Goal: Obtain resource: Obtain resource

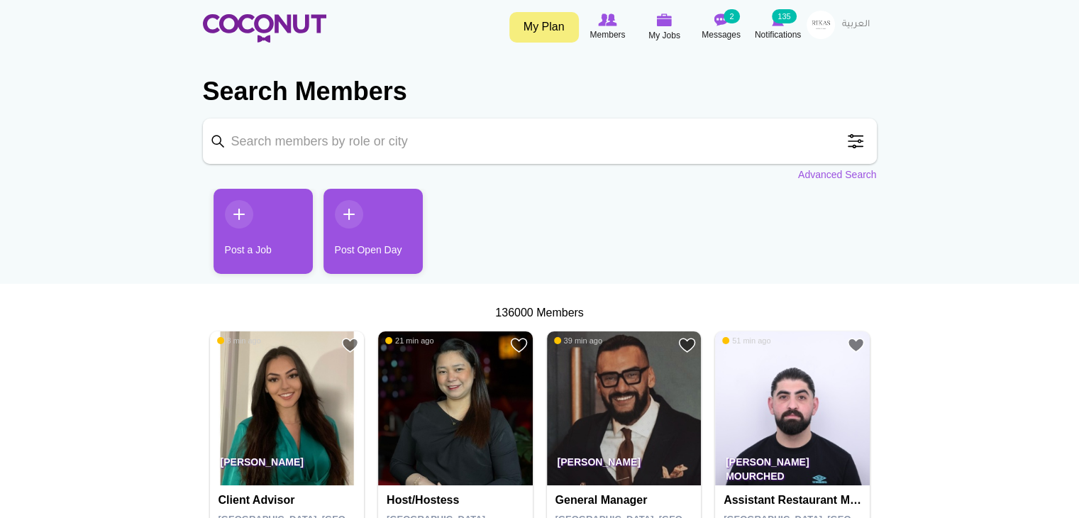
click at [473, 147] on input "Keyword" at bounding box center [540, 140] width 674 height 45
click at [856, 145] on span at bounding box center [855, 141] width 28 height 28
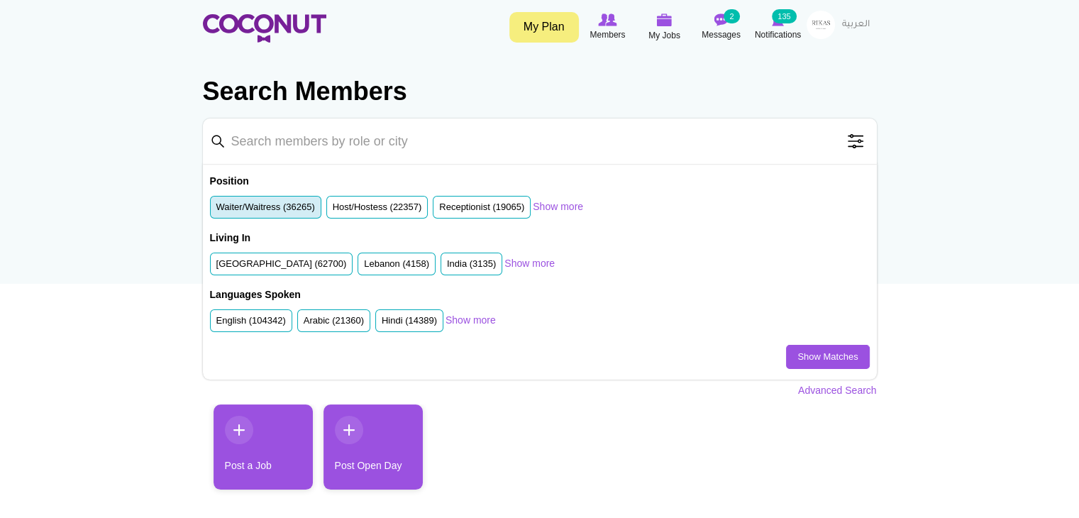
click at [311, 205] on label "Waiter/Waitress (36265)" at bounding box center [265, 207] width 99 height 13
click at [216, 210] on input "Waiter/Waitress (36265)" at bounding box center [216, 210] width 0 height 0
click at [805, 358] on link "Show Matches" at bounding box center [827, 357] width 83 height 24
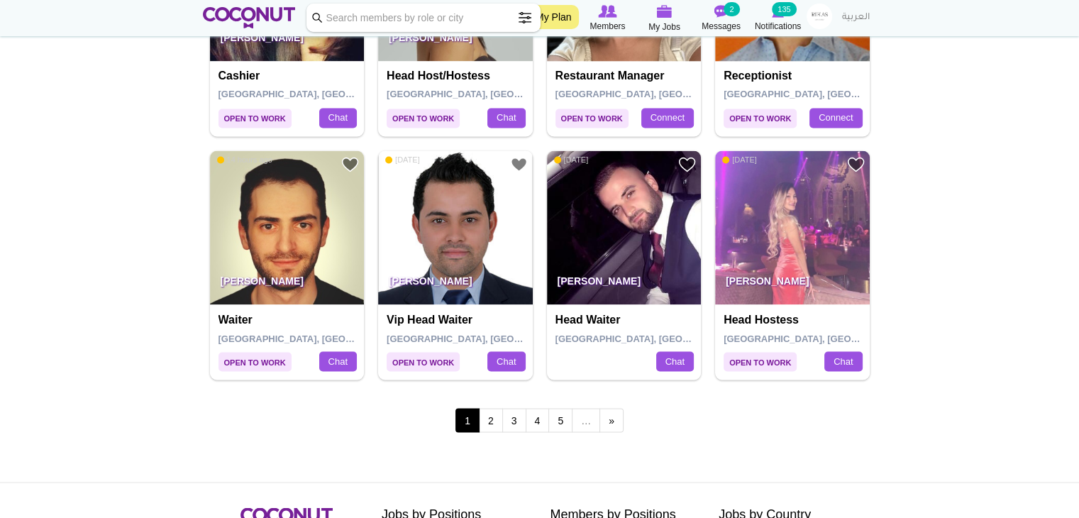
scroll to position [2413, 0]
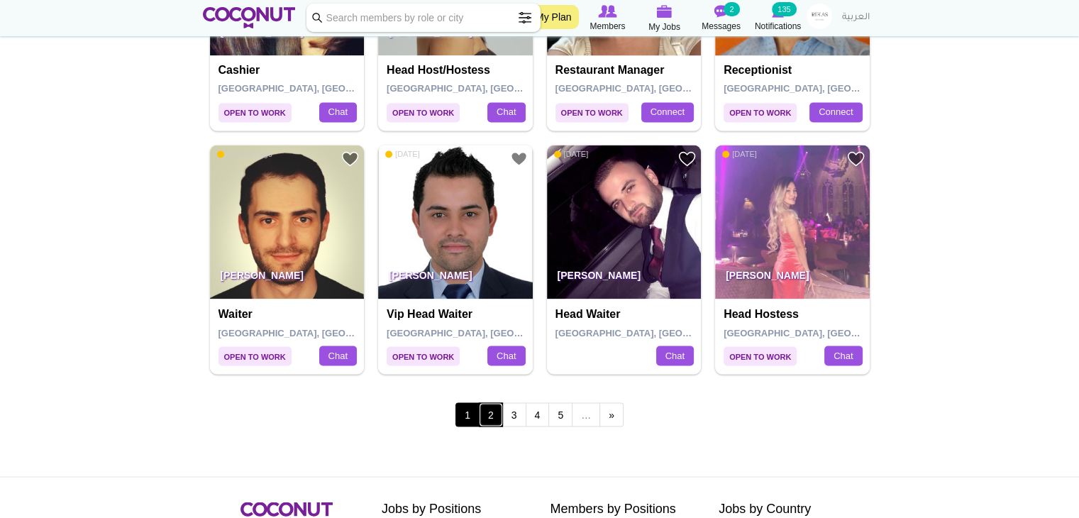
click at [482, 406] on link "2" at bounding box center [491, 414] width 24 height 24
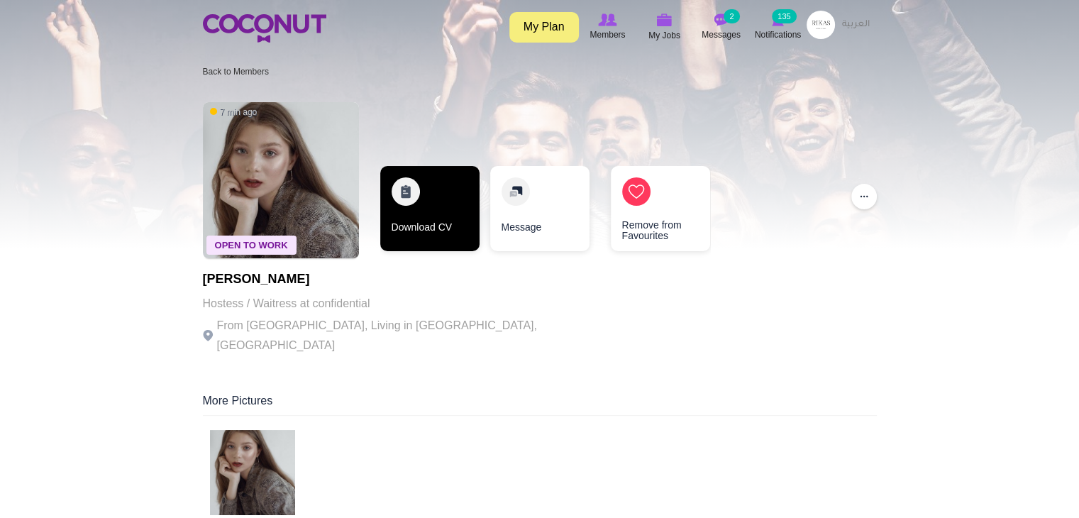
click at [445, 216] on link "Download CV" at bounding box center [429, 208] width 99 height 85
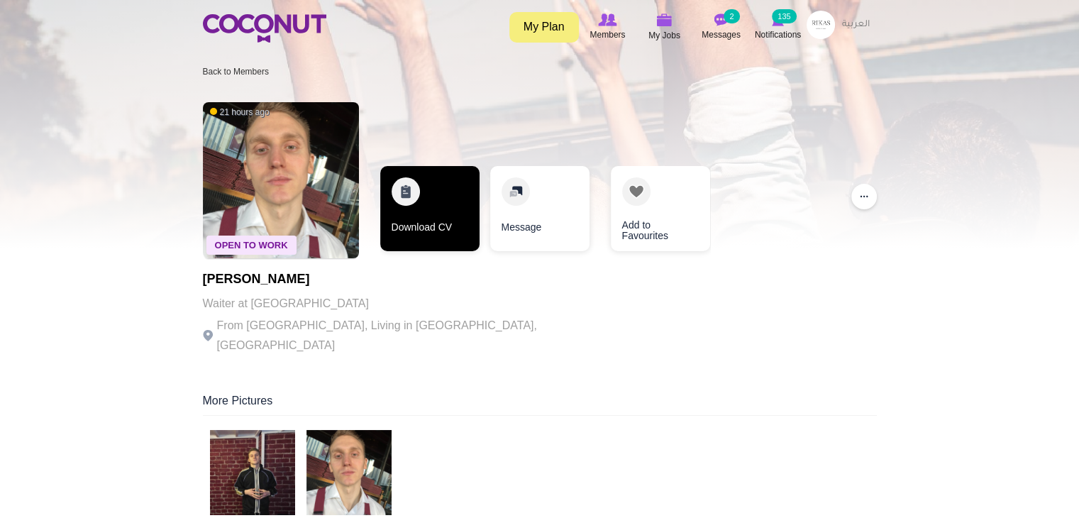
click at [435, 200] on link "Download CV" at bounding box center [429, 208] width 99 height 85
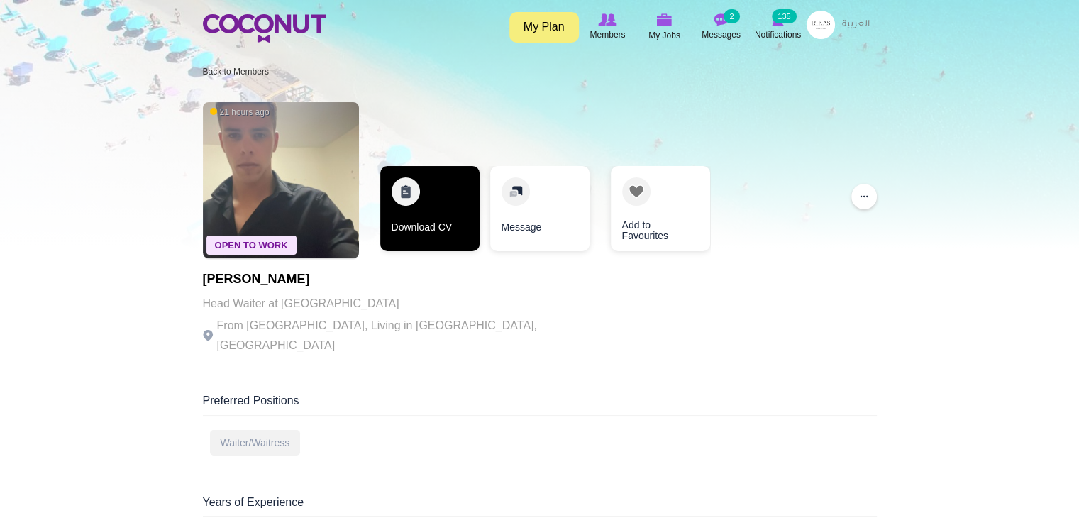
click at [418, 221] on link "Download CV" at bounding box center [429, 208] width 99 height 85
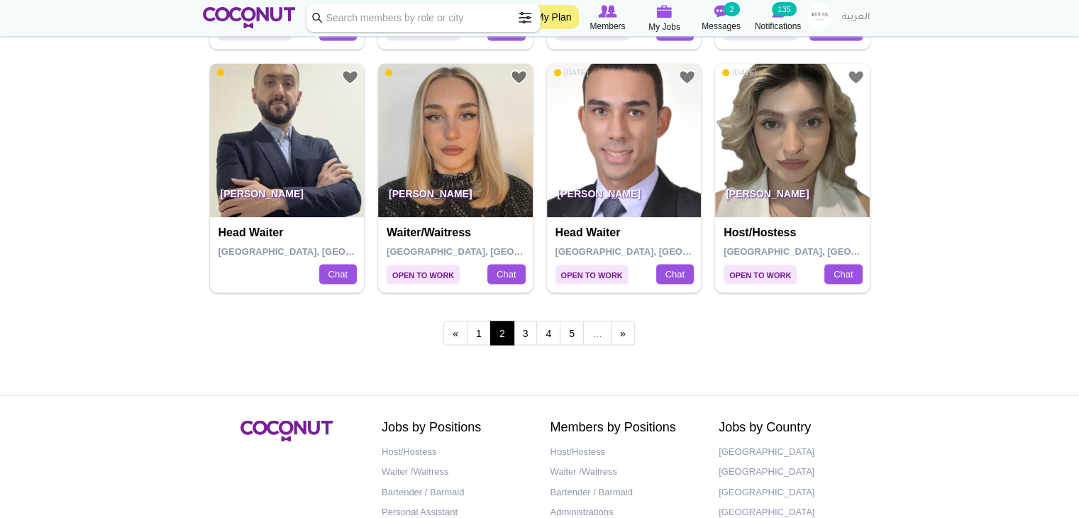
scroll to position [2493, 0]
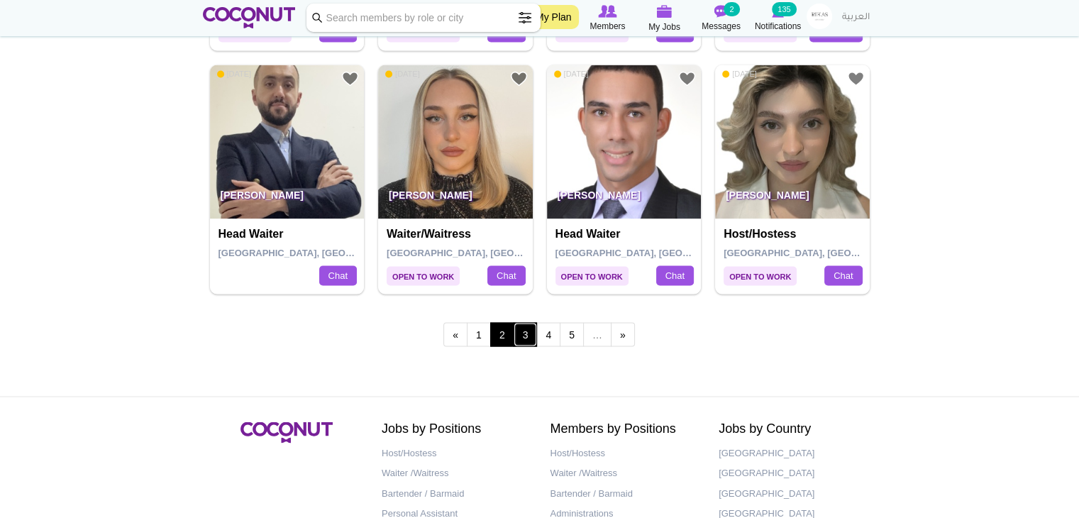
click at [528, 336] on link "3" at bounding box center [525, 334] width 24 height 24
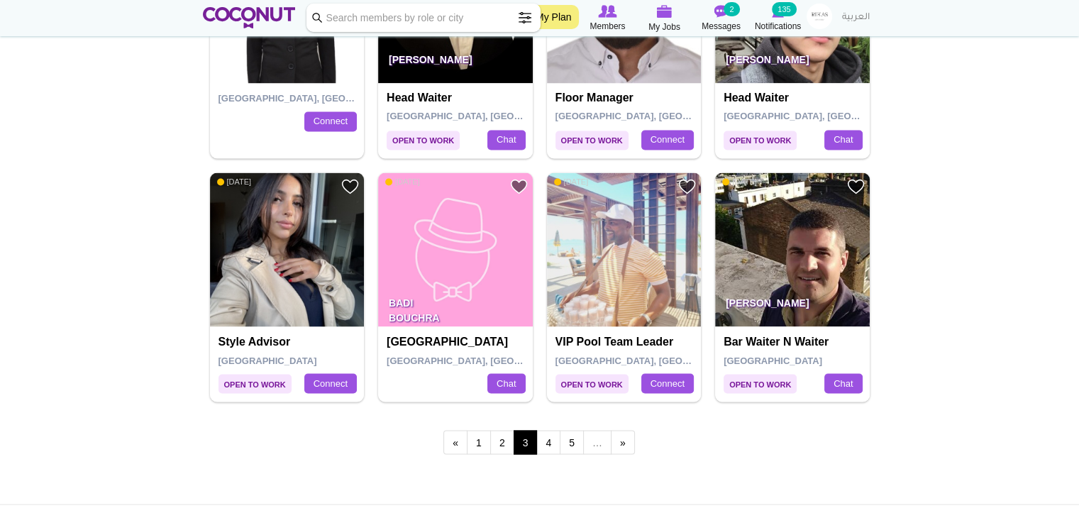
scroll to position [2387, 0]
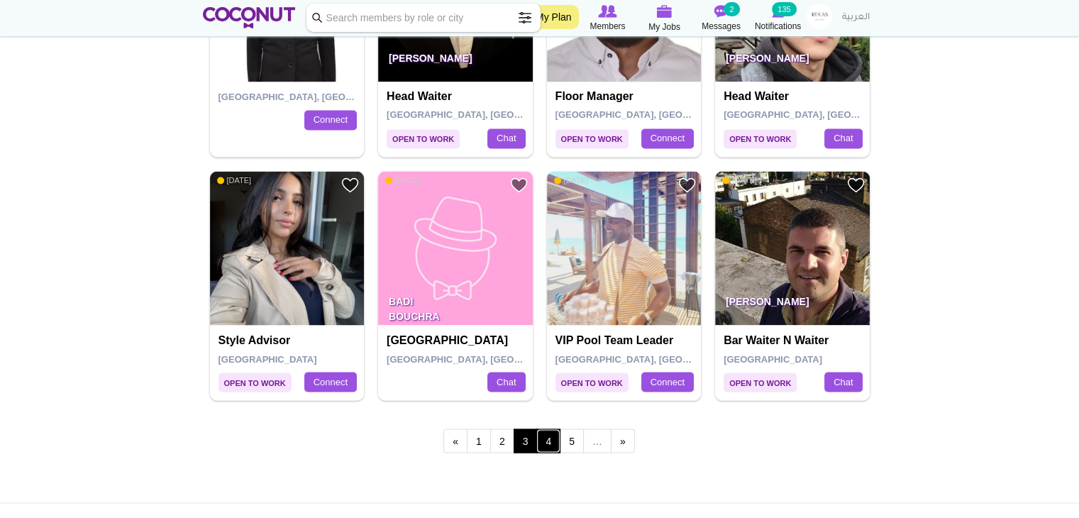
click at [545, 440] on link "4" at bounding box center [548, 440] width 24 height 24
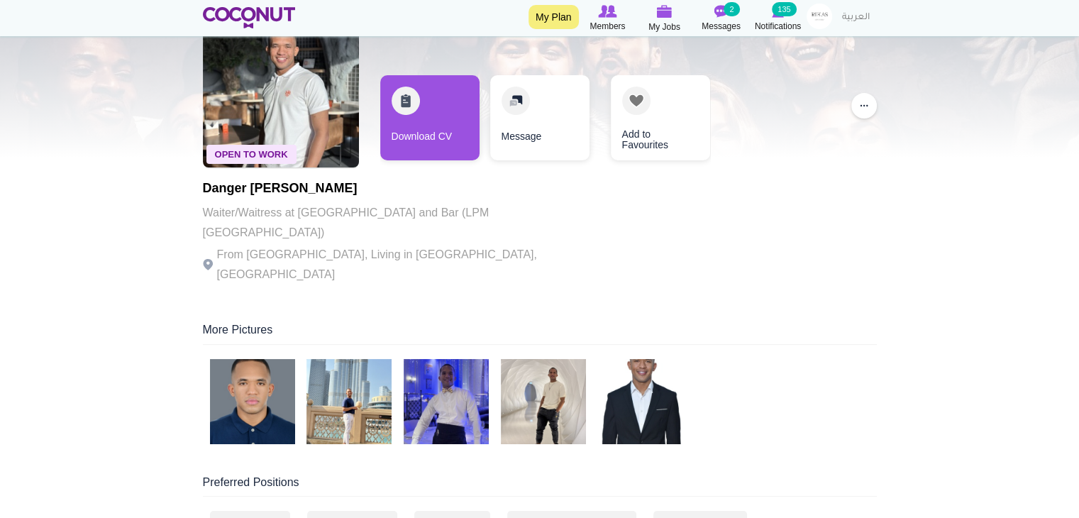
scroll to position [99, 0]
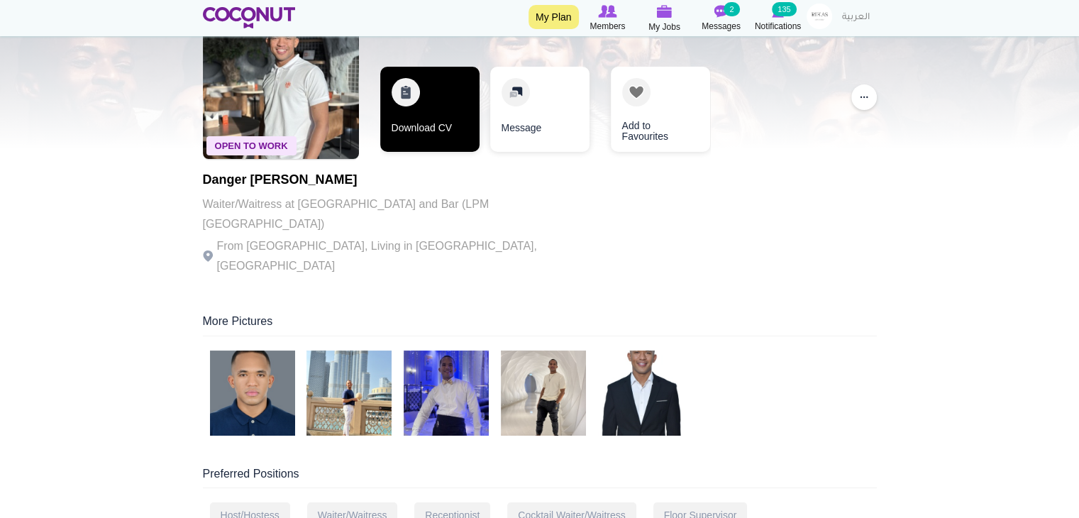
click at [452, 99] on link "Download CV" at bounding box center [429, 109] width 99 height 85
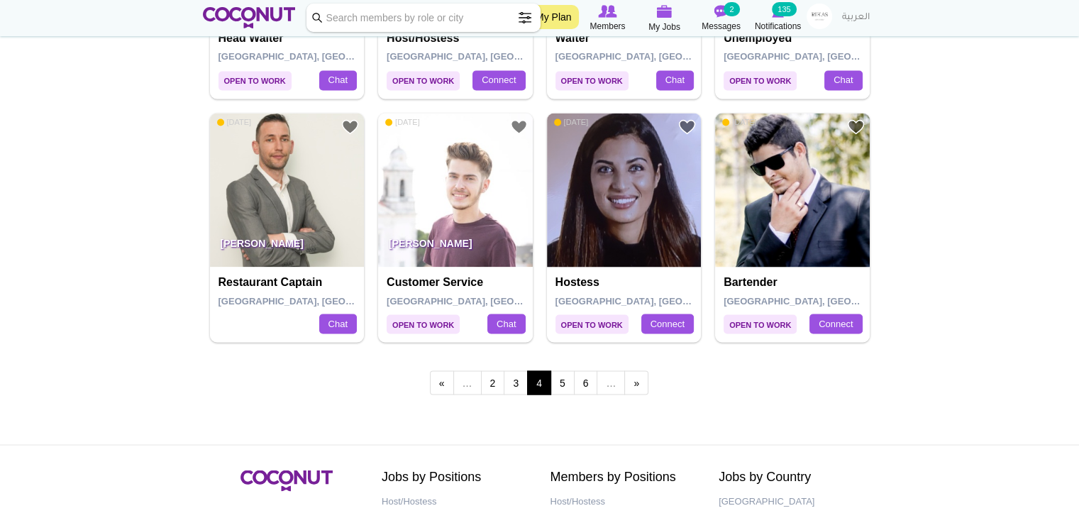
scroll to position [2467, 0]
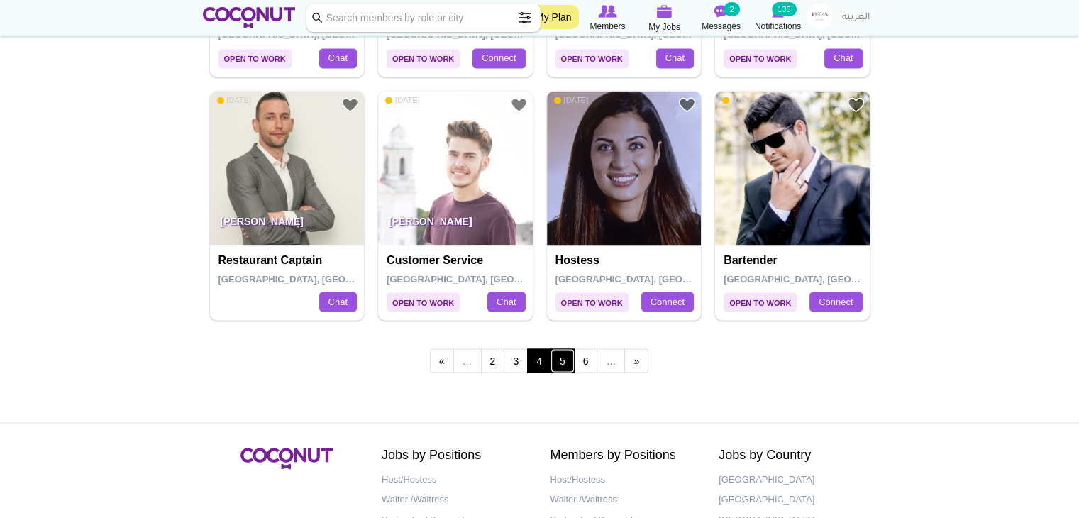
click at [565, 364] on link "5" at bounding box center [562, 360] width 24 height 24
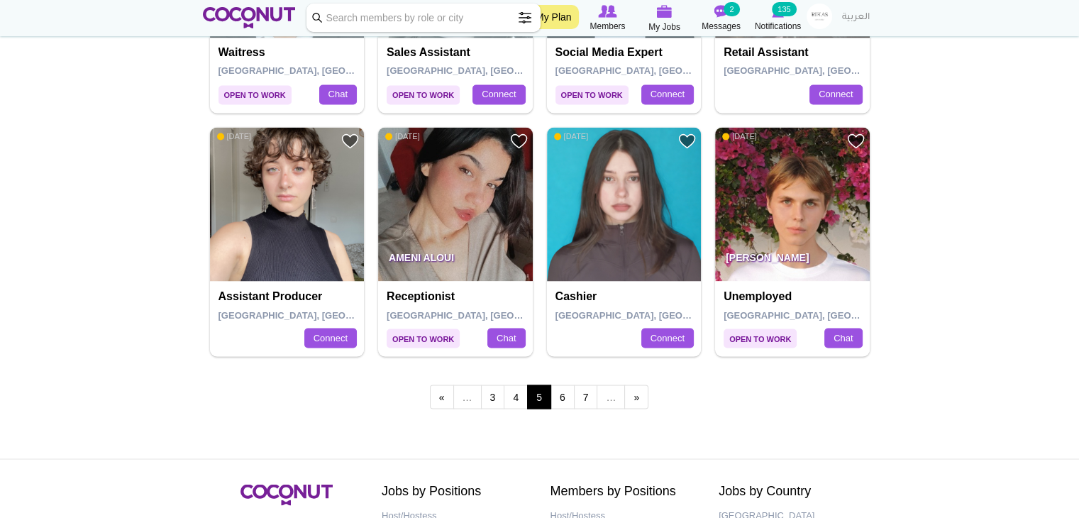
scroll to position [2444, 0]
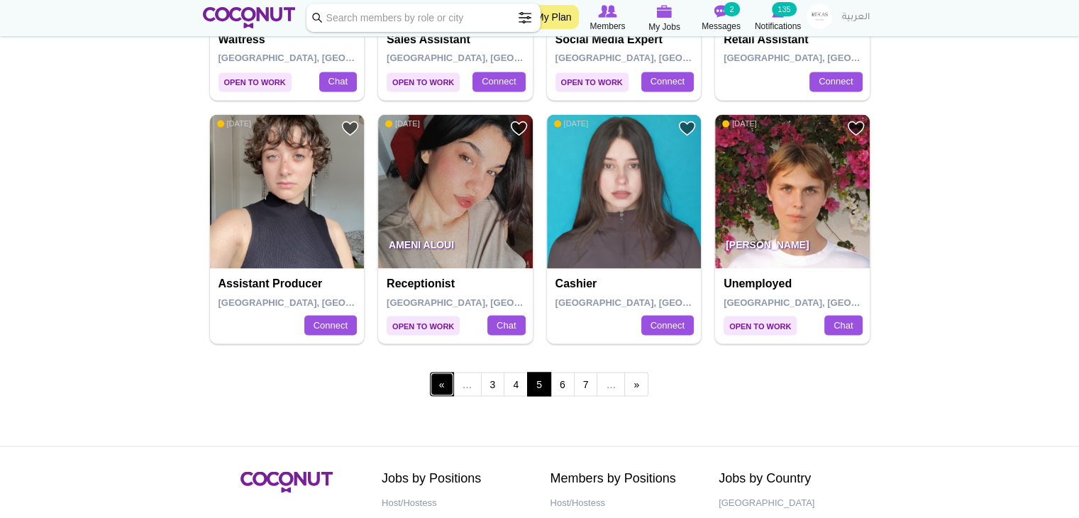
click at [433, 375] on link "‹ previous" at bounding box center [442, 384] width 24 height 24
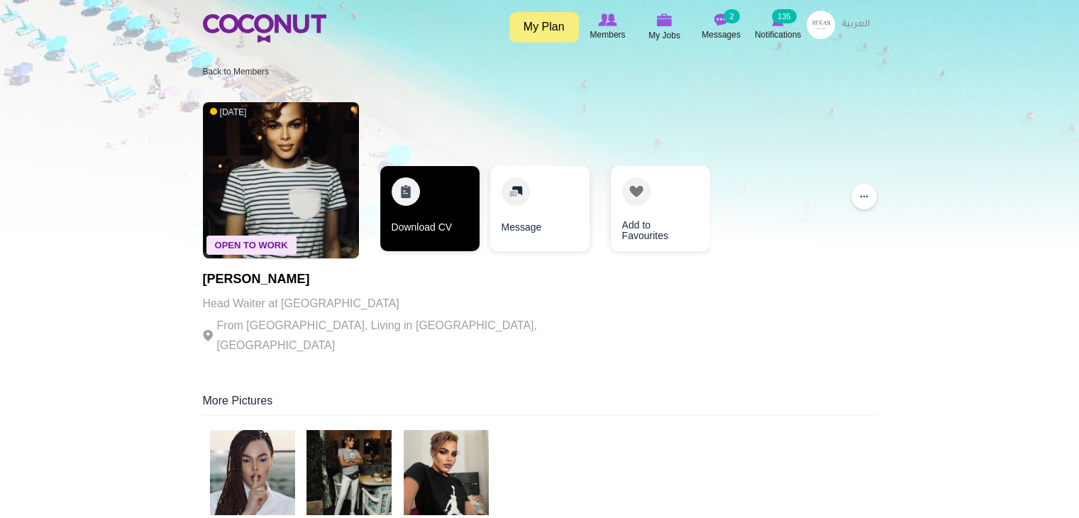
click at [440, 220] on link "Download CV" at bounding box center [429, 208] width 99 height 85
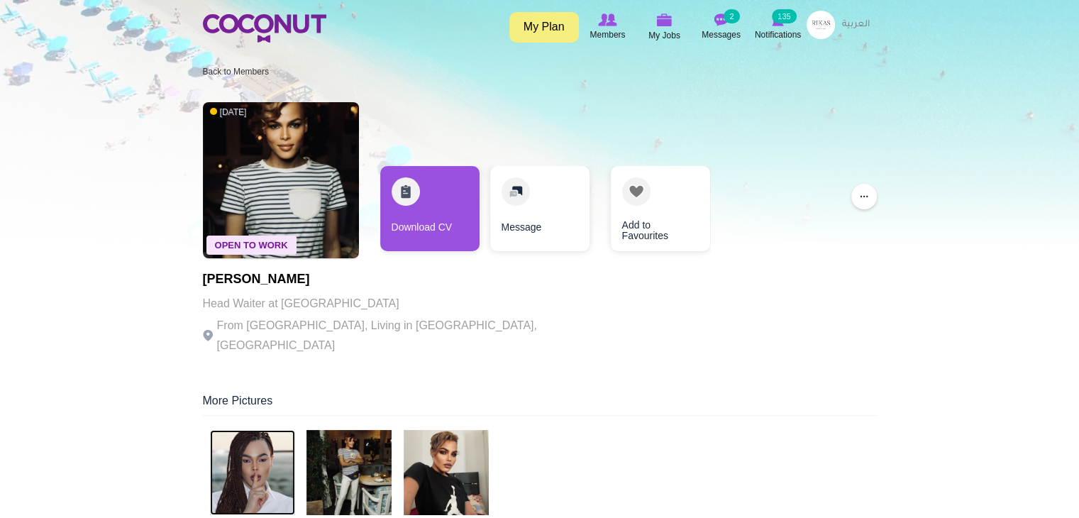
click at [261, 455] on img at bounding box center [252, 472] width 85 height 85
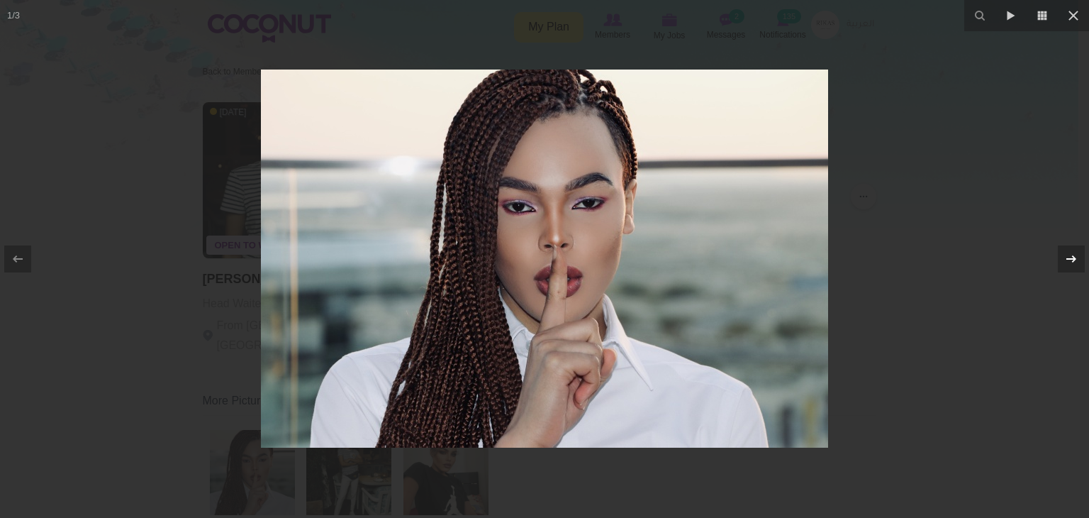
click at [1067, 262] on icon at bounding box center [1071, 258] width 17 height 17
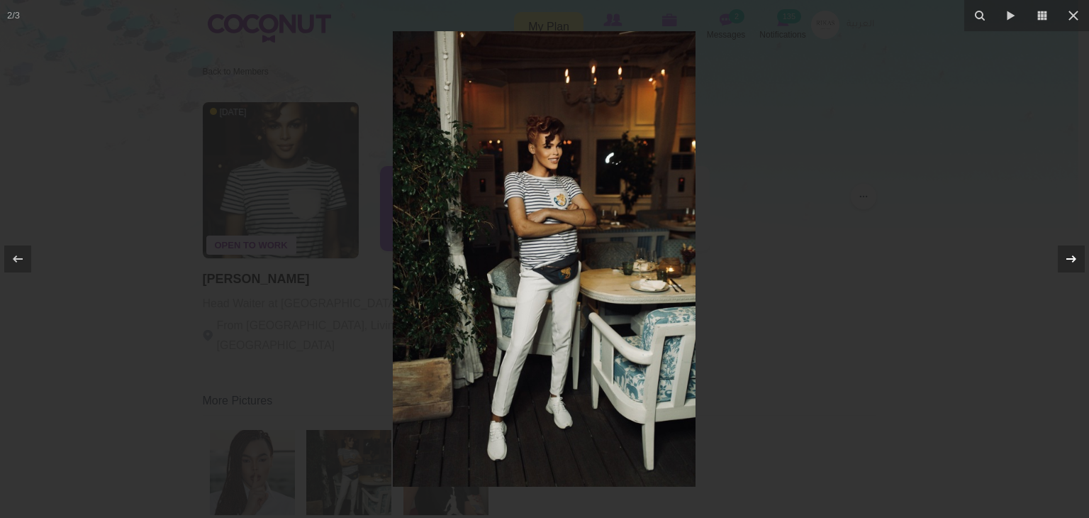
click at [1067, 262] on icon at bounding box center [1071, 258] width 17 height 17
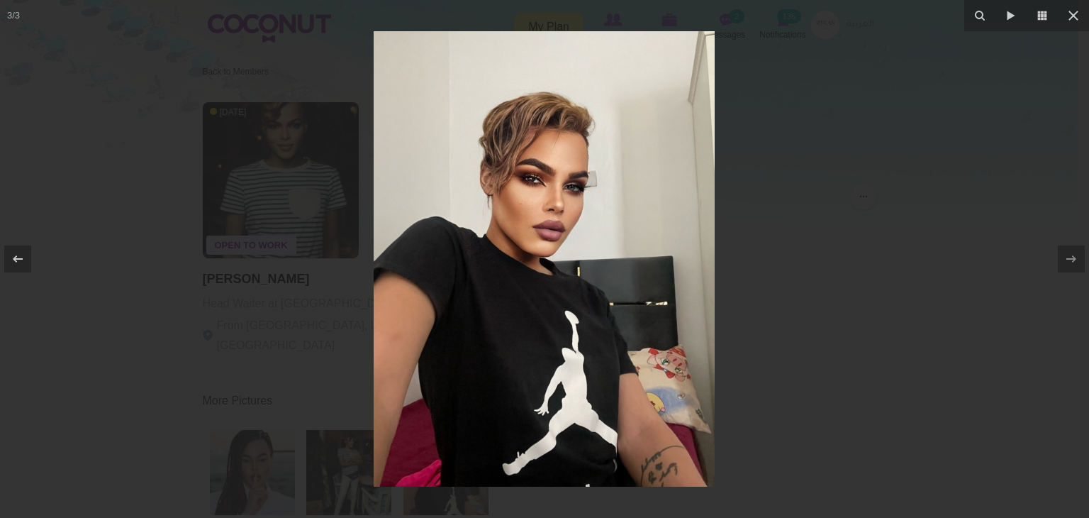
click at [1030, 207] on div at bounding box center [544, 259] width 1089 height 518
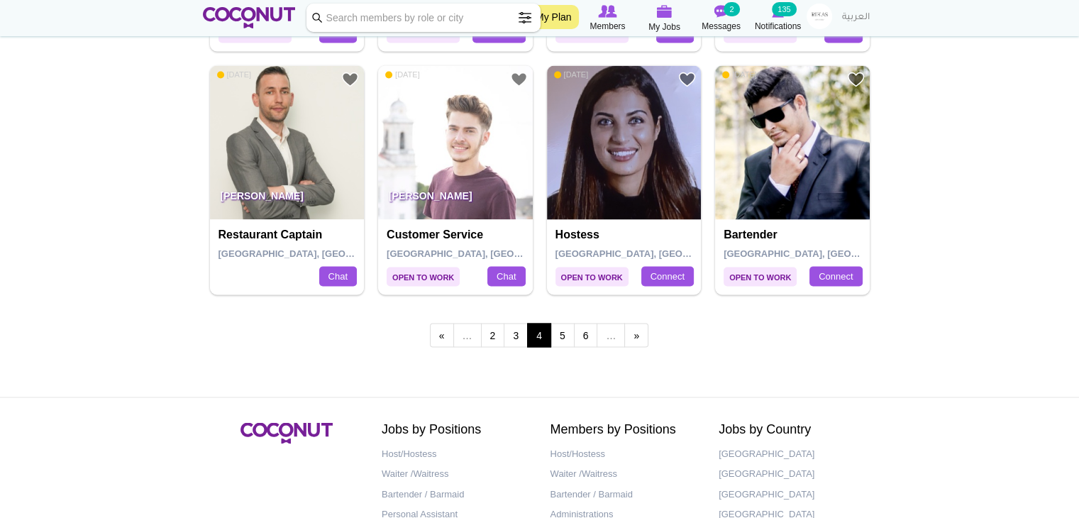
scroll to position [2492, 0]
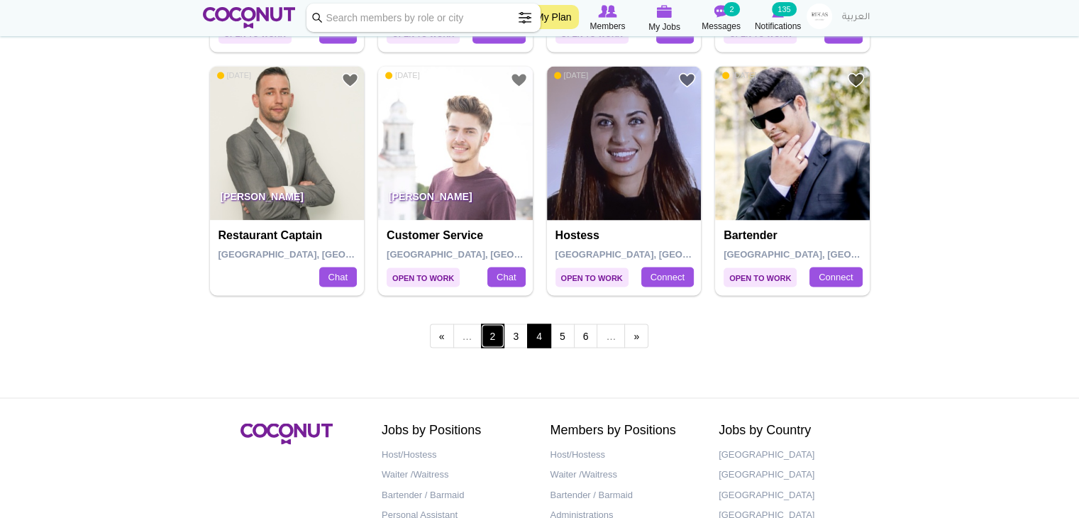
click at [485, 330] on link "2" at bounding box center [493, 335] width 24 height 24
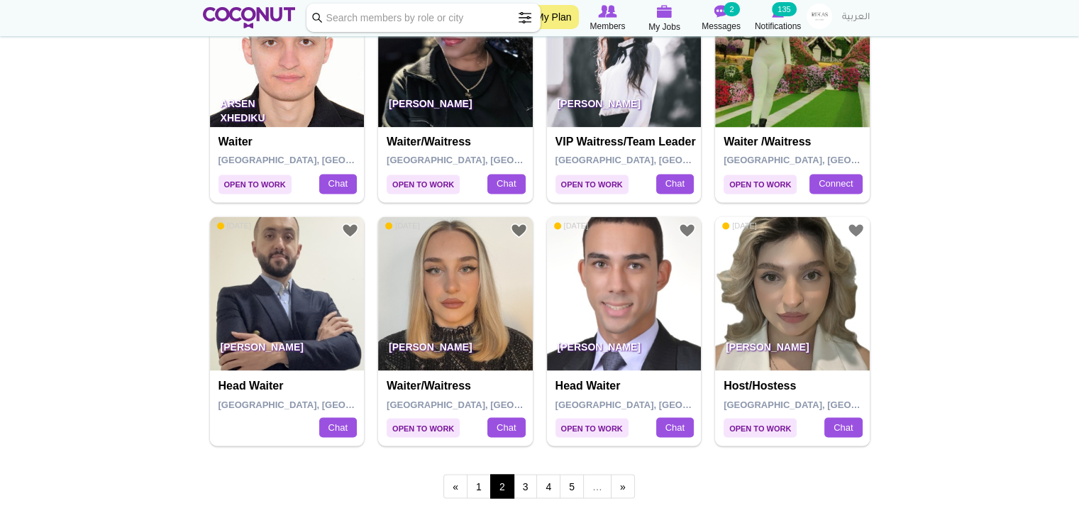
scroll to position [2342, 0]
click at [484, 482] on link "1" at bounding box center [479, 485] width 24 height 24
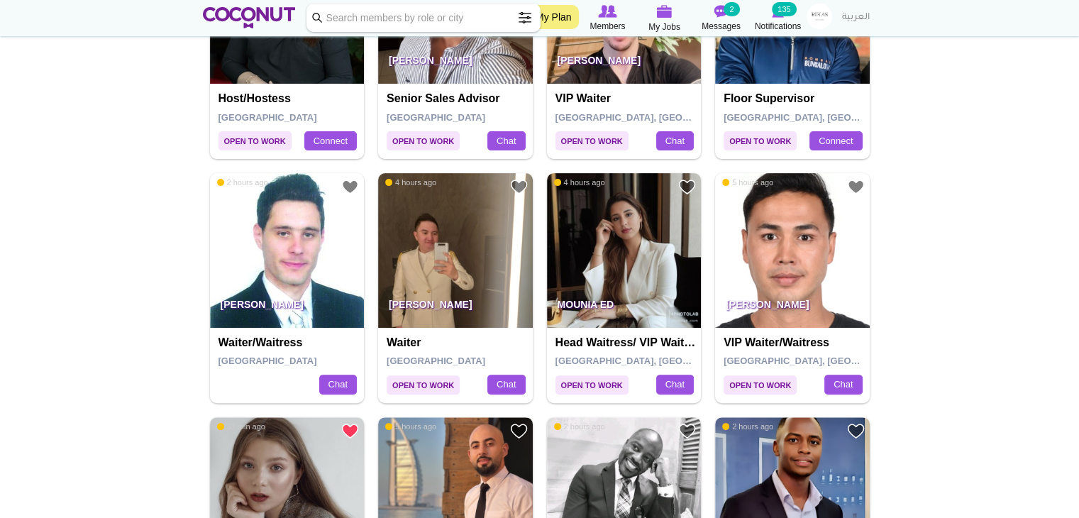
scroll to position [384, 0]
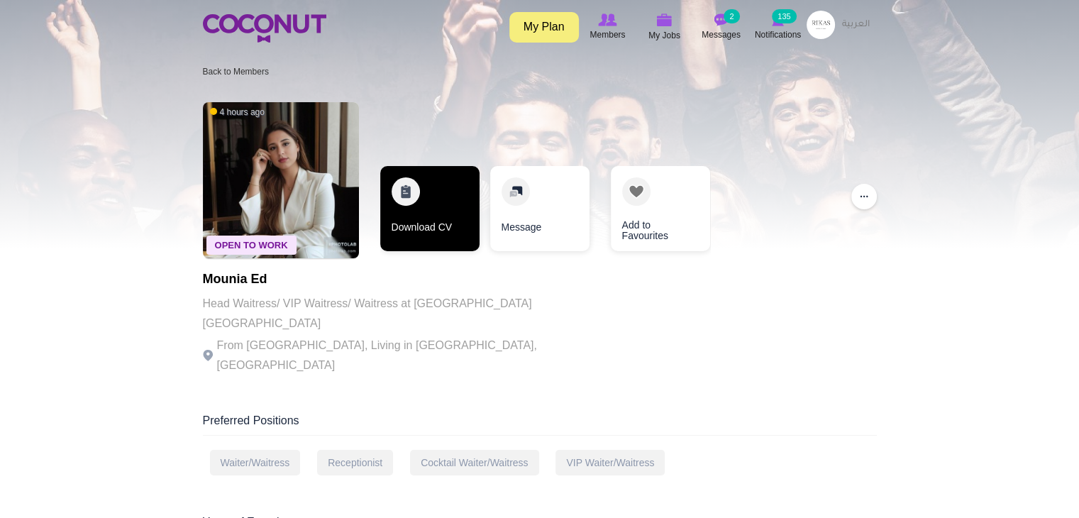
click at [407, 213] on link "Download CV" at bounding box center [429, 208] width 99 height 85
